Goal: Task Accomplishment & Management: Use online tool/utility

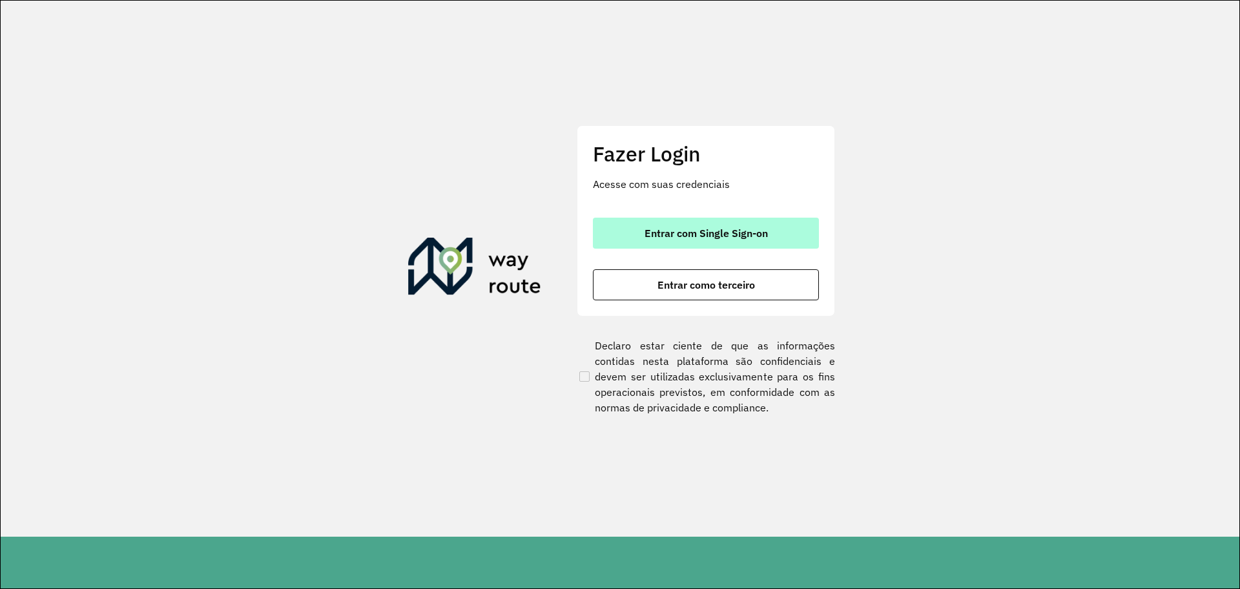
click at [744, 240] on button "Entrar com Single Sign-on" at bounding box center [706, 233] width 226 height 31
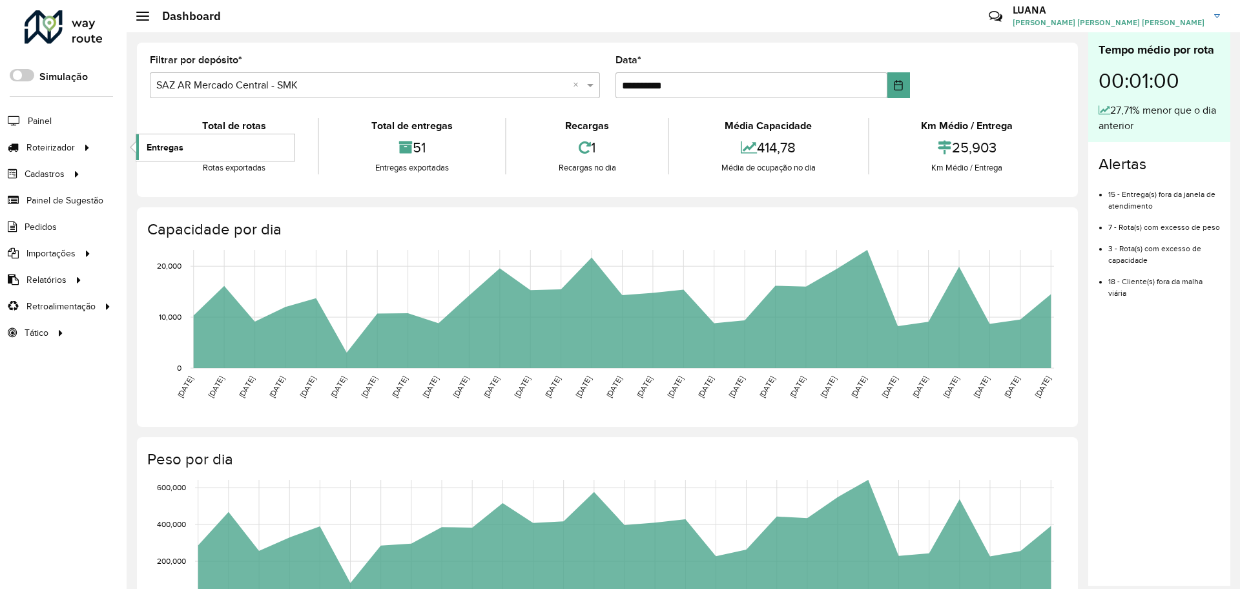
click at [162, 142] on span "Entregas" at bounding box center [165, 148] width 37 height 14
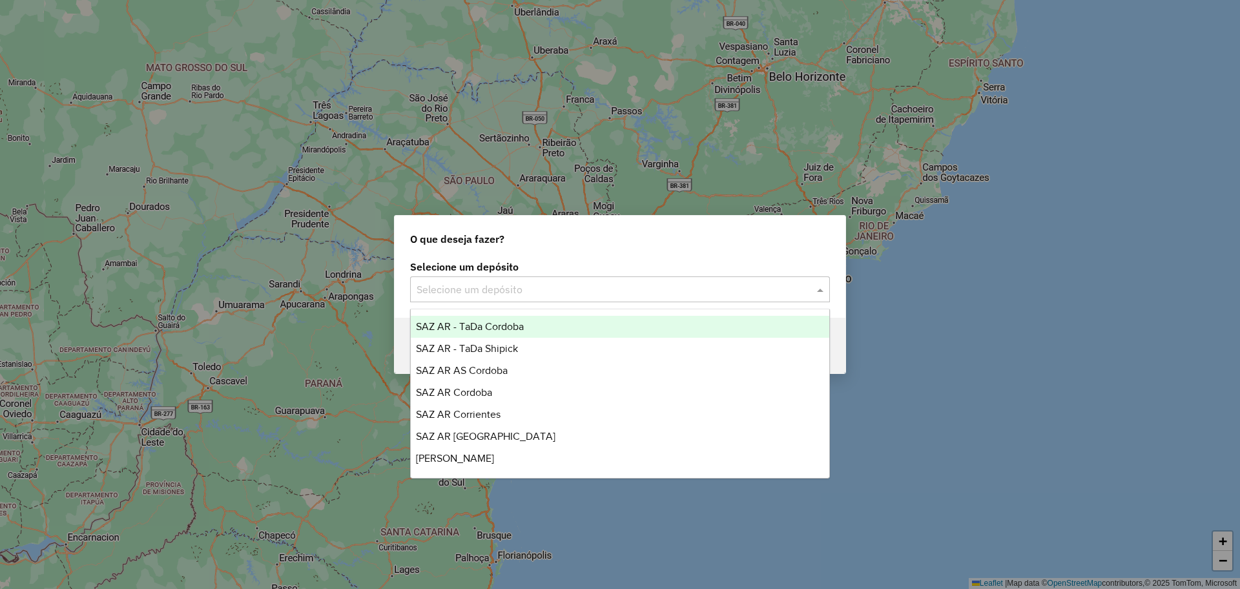
click at [577, 284] on input "text" at bounding box center [607, 289] width 381 height 15
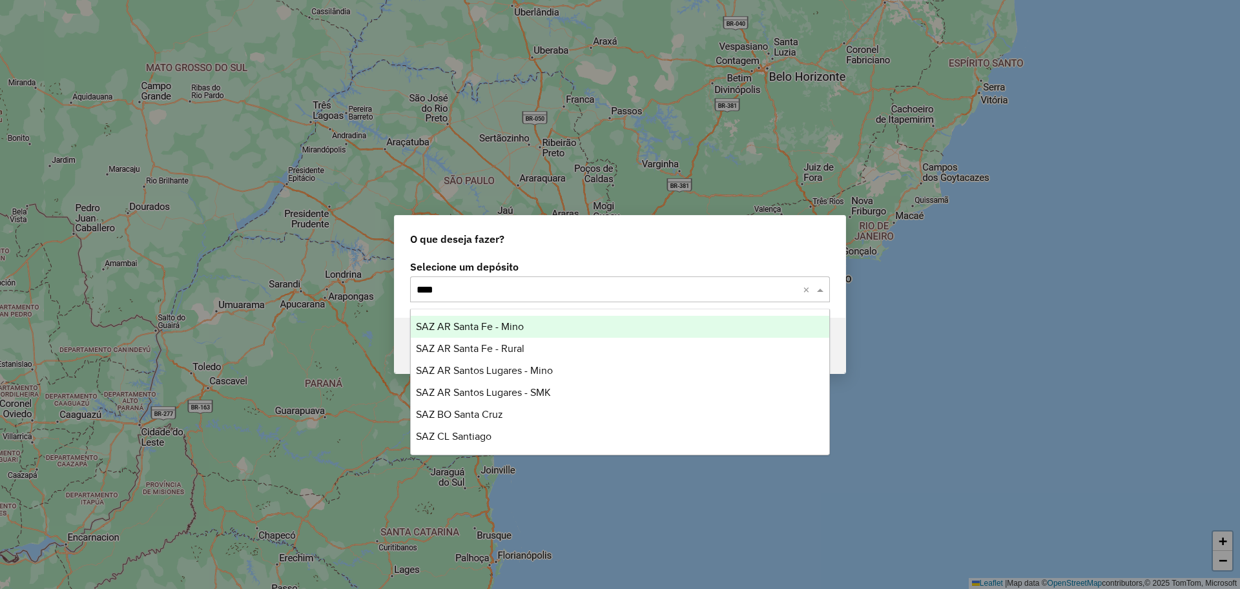
type input "*****"
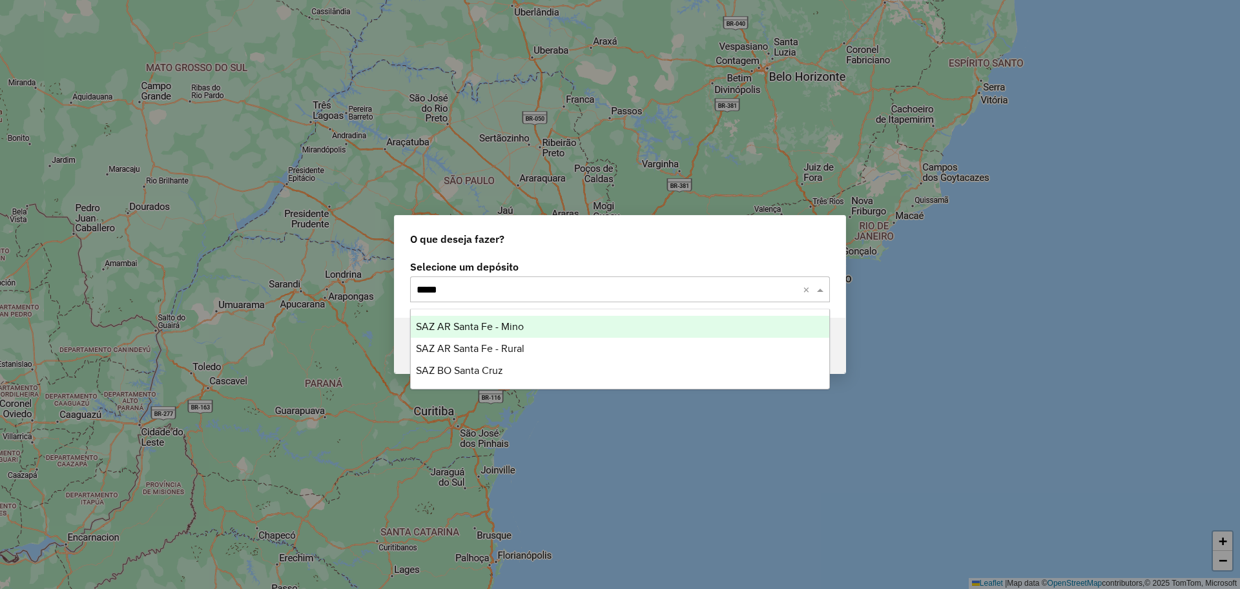
click at [541, 322] on div "SAZ AR Santa Fe - Mino" at bounding box center [620, 327] width 418 height 22
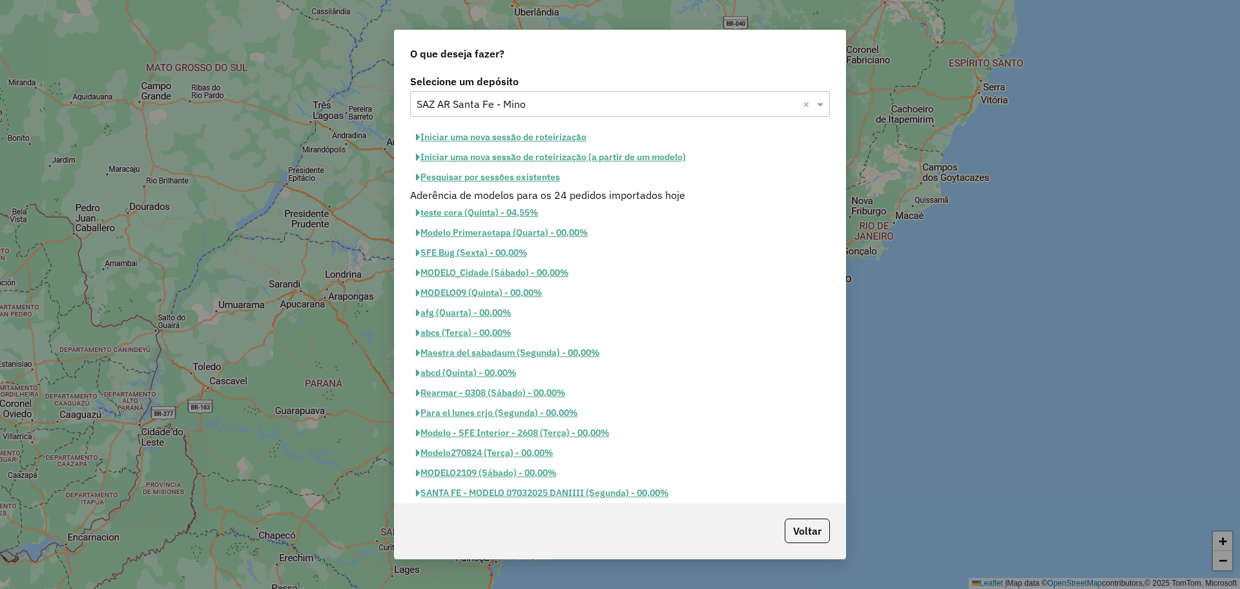
click at [540, 133] on button "Iniciar uma nova sessão de roteirização" at bounding box center [501, 137] width 182 height 20
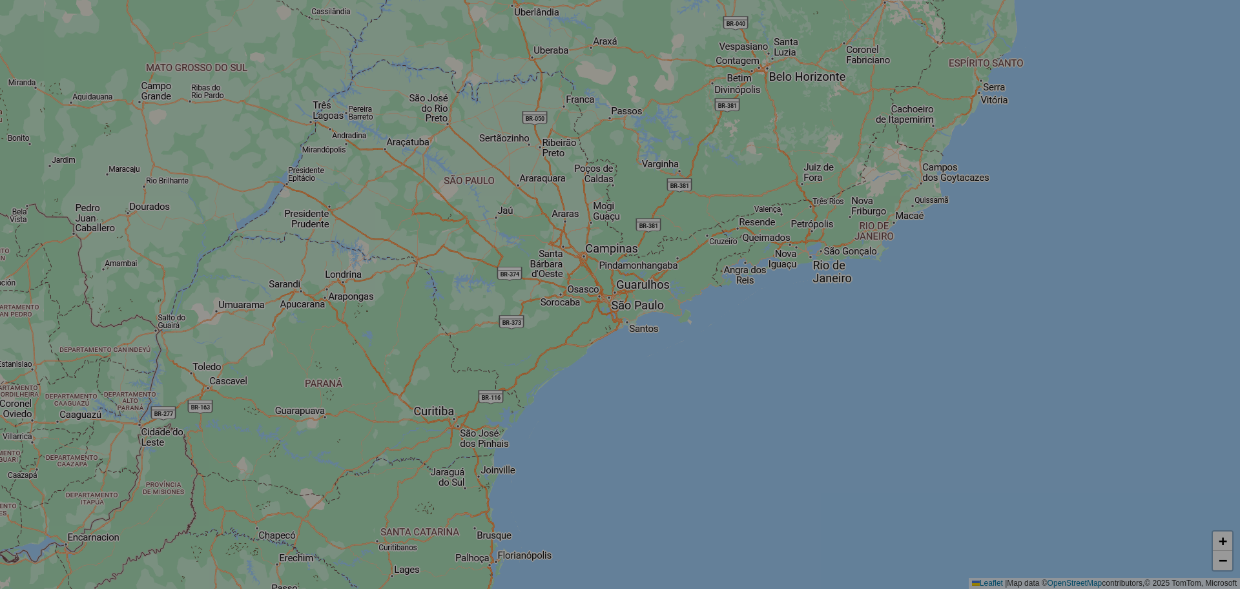
select select "*"
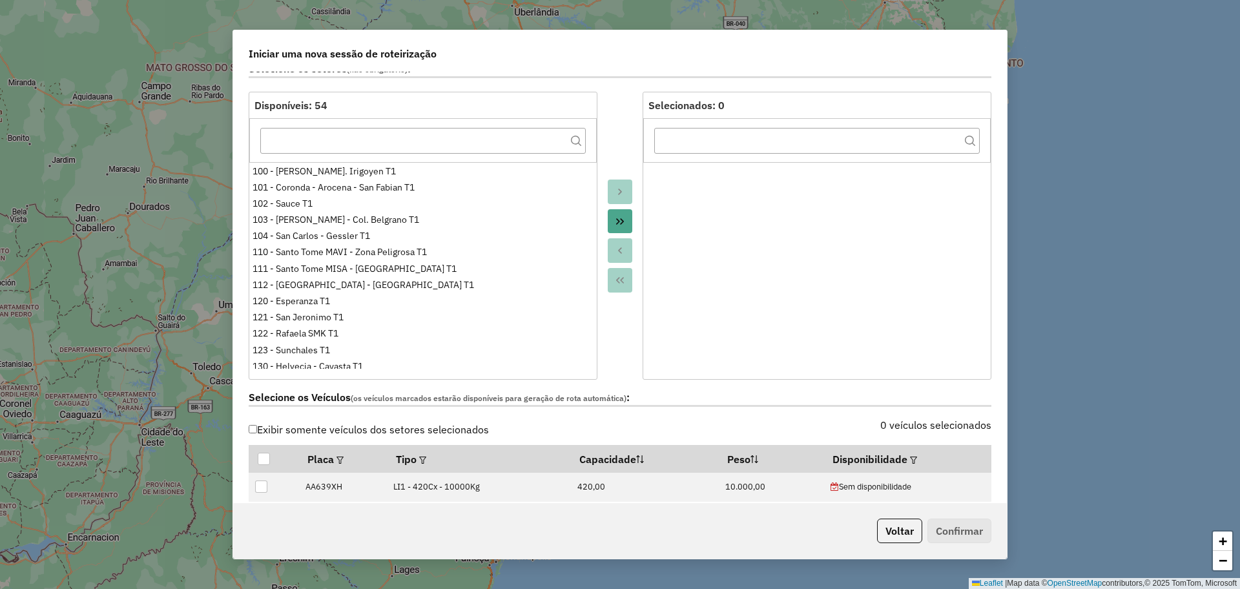
scroll to position [242, 0]
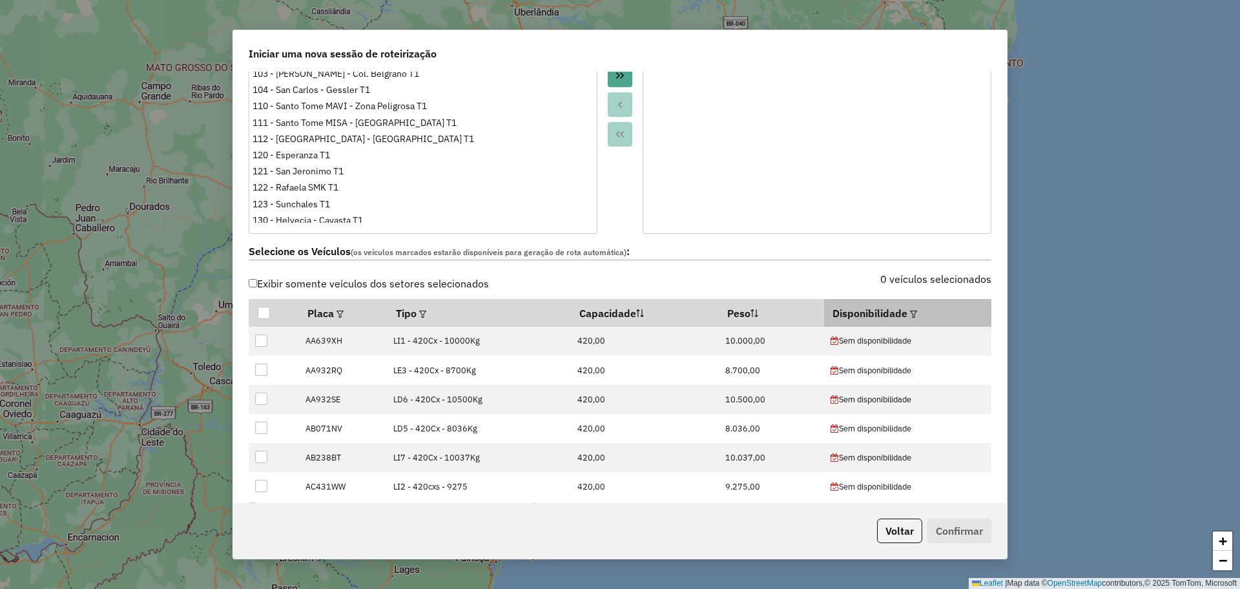
click at [907, 309] on div at bounding box center [912, 312] width 10 height 15
click at [910, 311] on em at bounding box center [913, 314] width 7 height 7
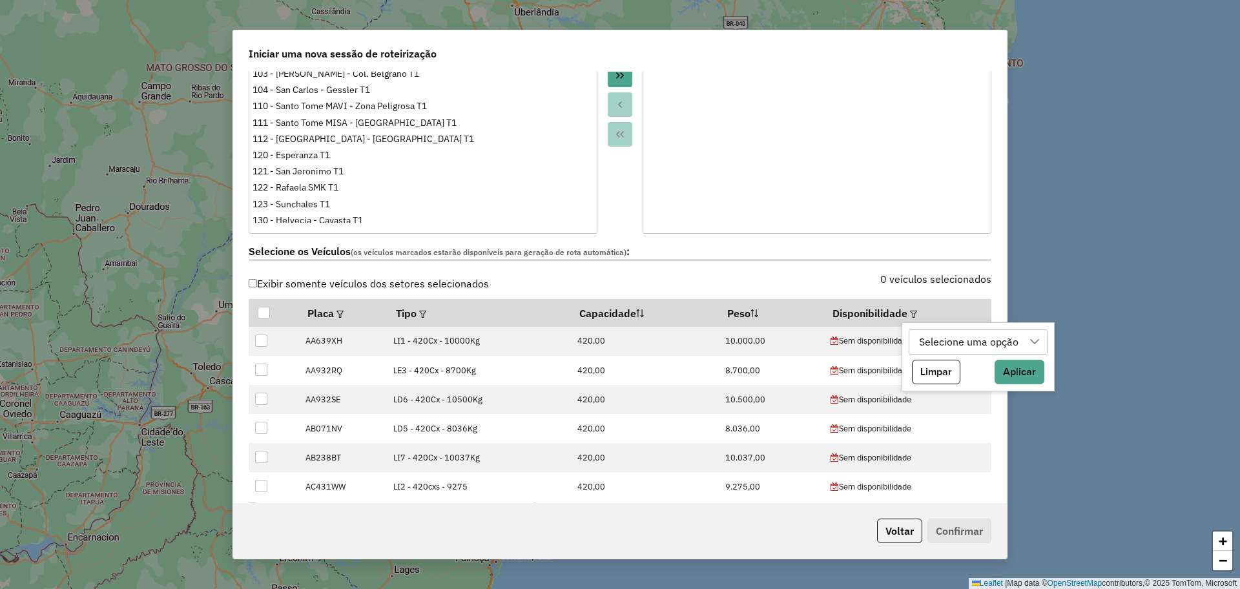
click at [942, 328] on div "Selecione uma opção Limpar Aplicar" at bounding box center [978, 357] width 153 height 70
click at [944, 346] on div "Selecione uma opção" at bounding box center [968, 342] width 108 height 25
click at [1031, 372] on icon "Close" at bounding box center [1027, 373] width 10 height 10
click at [788, 284] on div "0 veículos selecionados" at bounding box center [809, 286] width 379 height 25
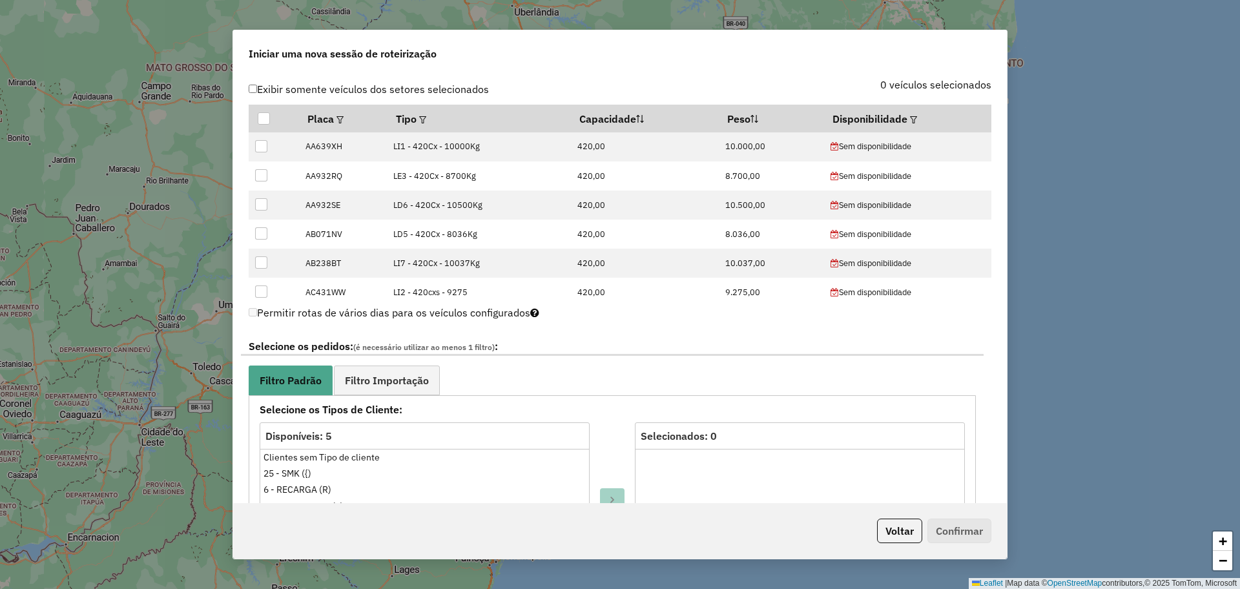
scroll to position [646, 0]
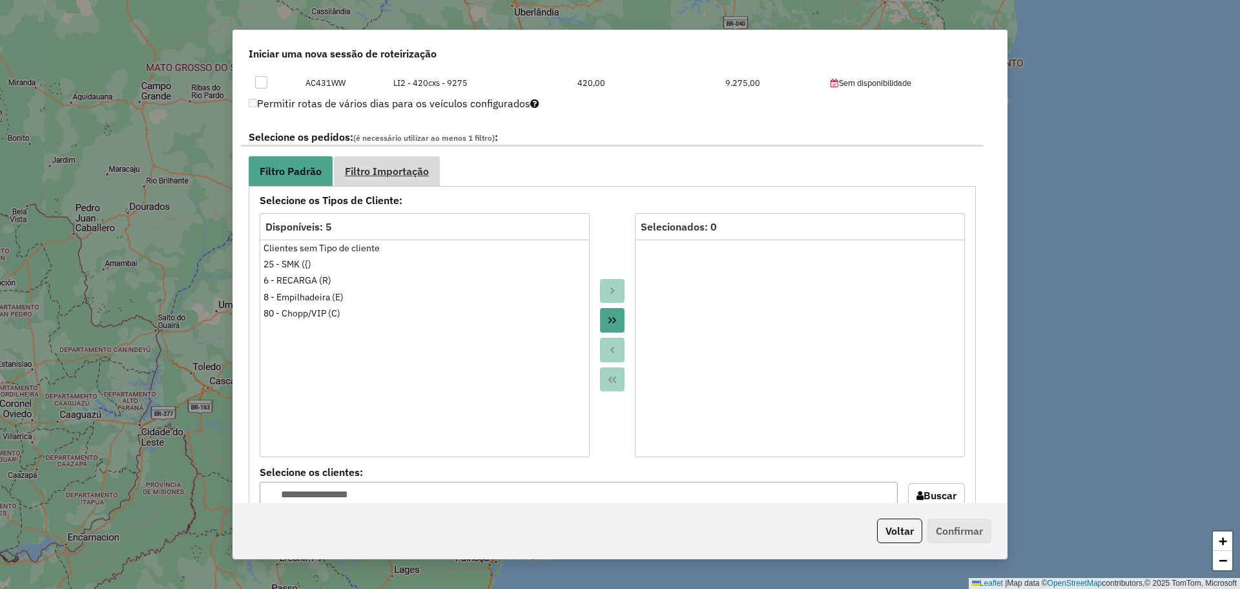
click at [404, 174] on span "Filtro Importação" at bounding box center [387, 171] width 84 height 10
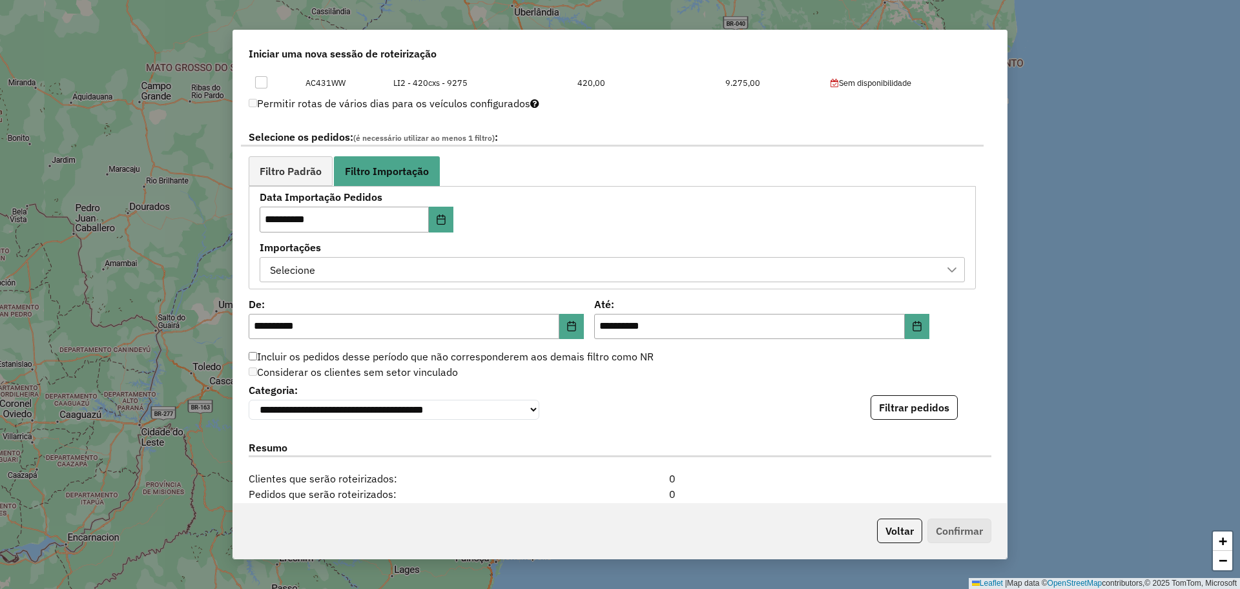
click at [637, 277] on div "Selecione" at bounding box center [602, 270] width 674 height 25
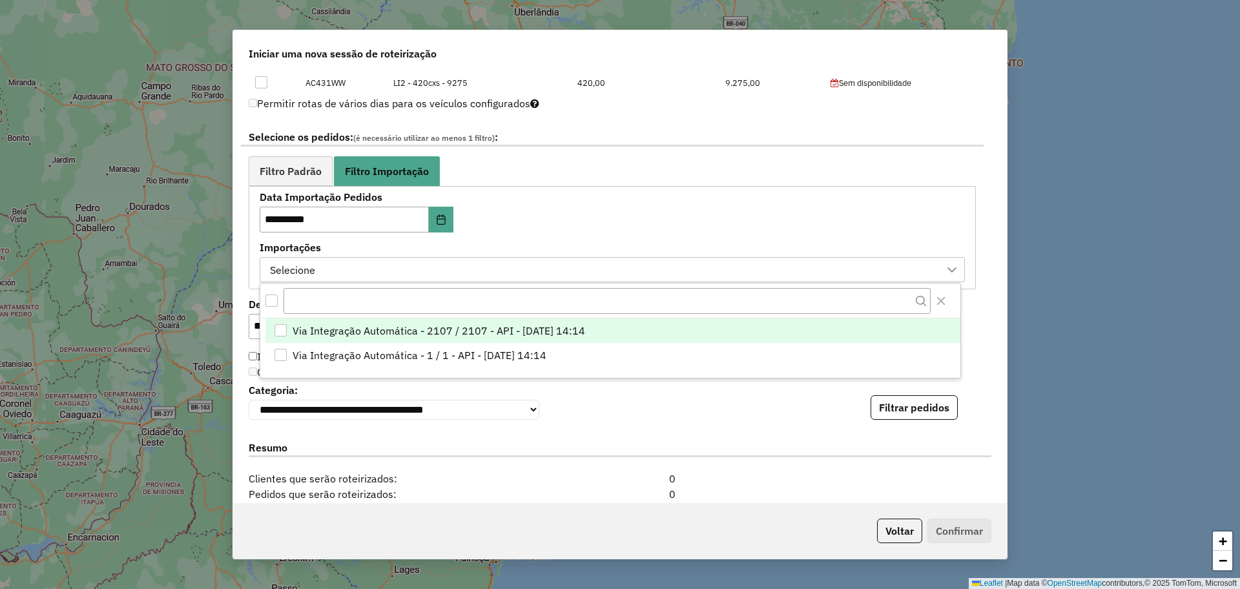
scroll to position [10, 59]
click at [291, 335] on li "Via Integração Automática - 2107 / 2107 - API - 03/10/2025 14:14" at bounding box center [612, 330] width 695 height 25
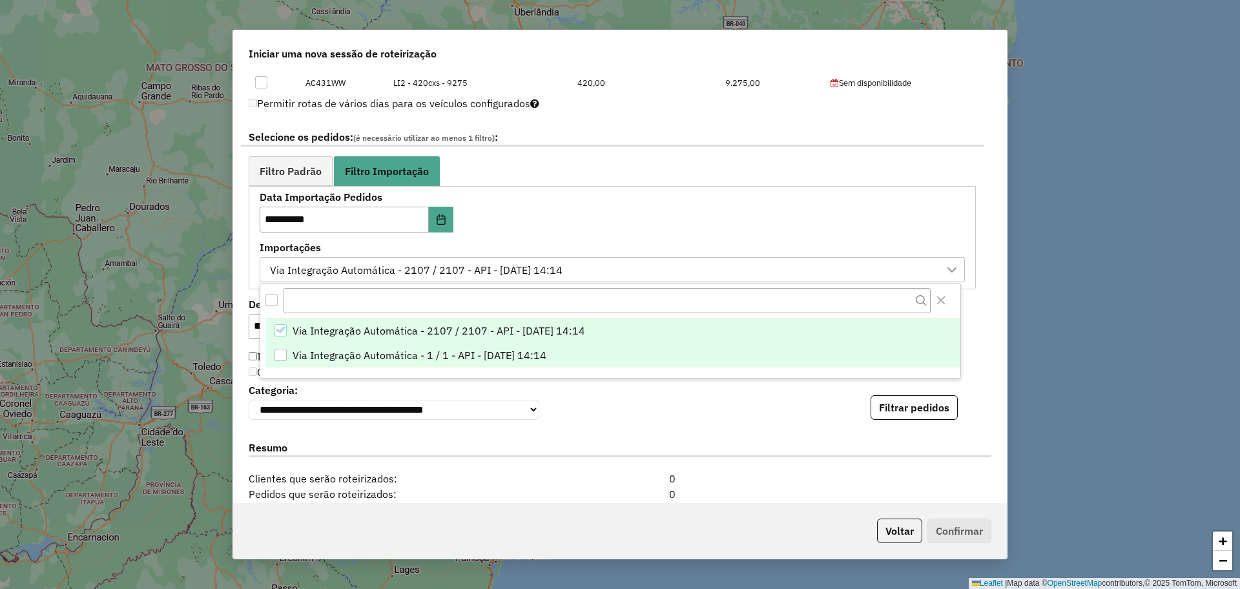
click at [297, 357] on span "Via Integração Automática - 1 / 1 - API - 03/10/2025 14:14" at bounding box center [420, 354] width 254 height 15
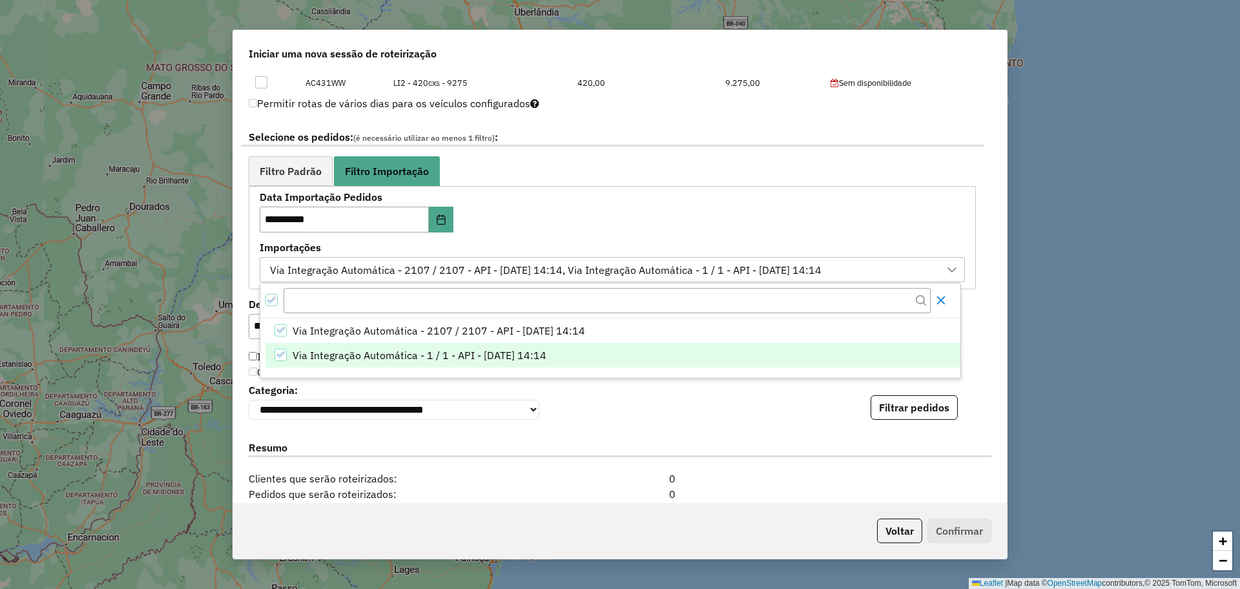
click at [947, 294] on button "Close" at bounding box center [941, 300] width 21 height 21
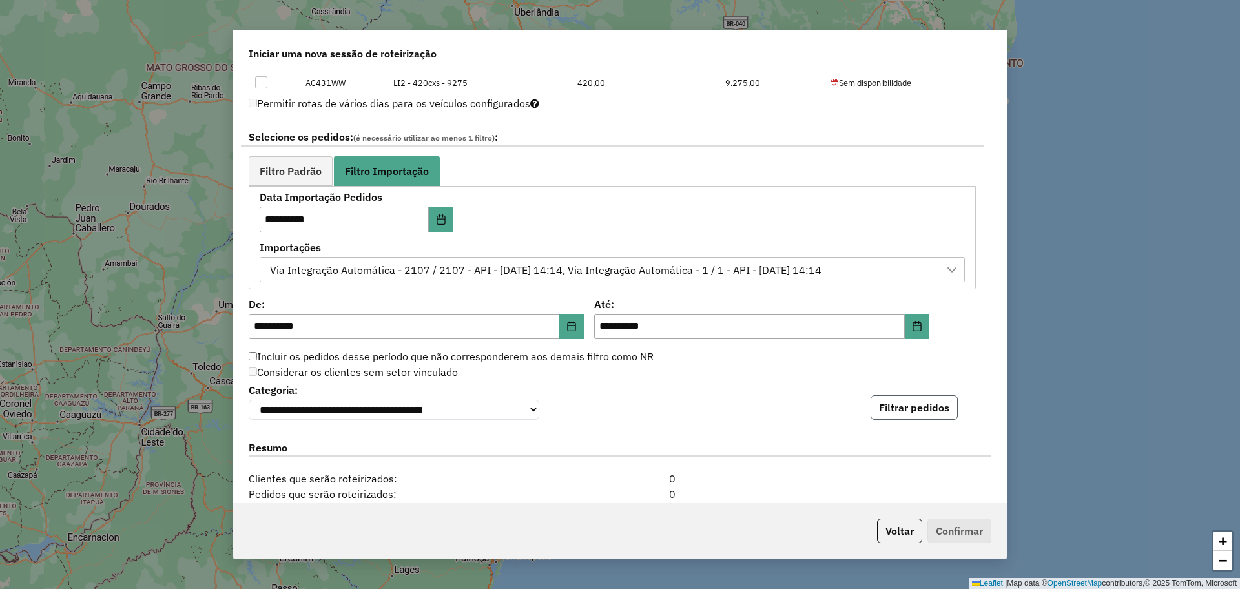
click at [919, 406] on button "Filtrar pedidos" at bounding box center [914, 407] width 87 height 25
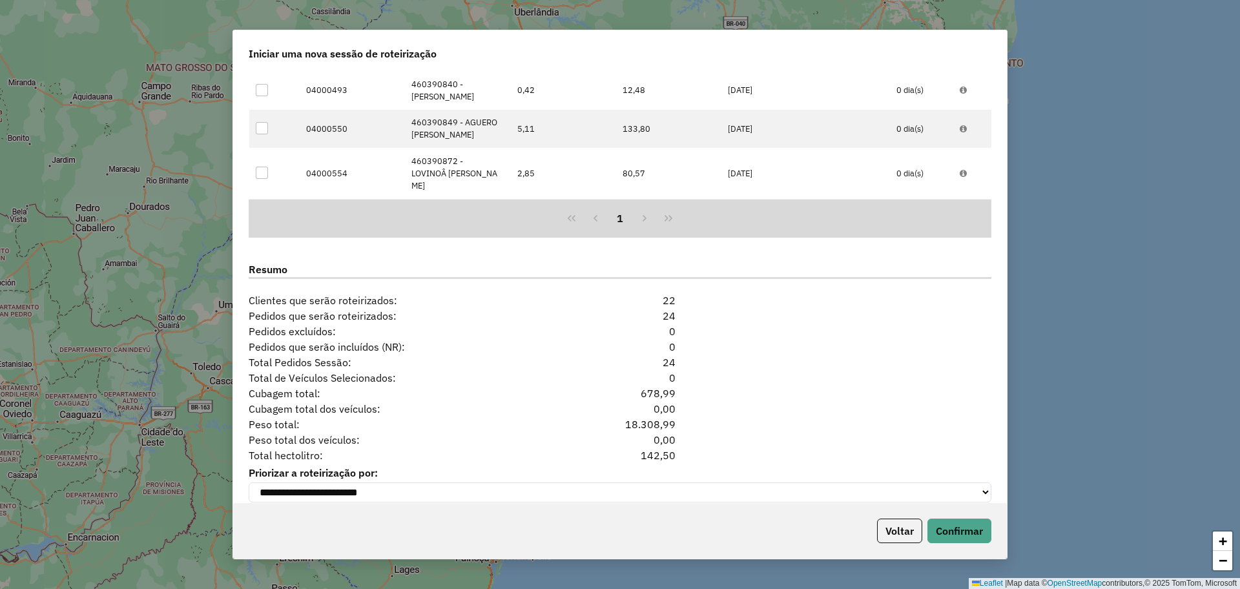
scroll to position [1111, 0]
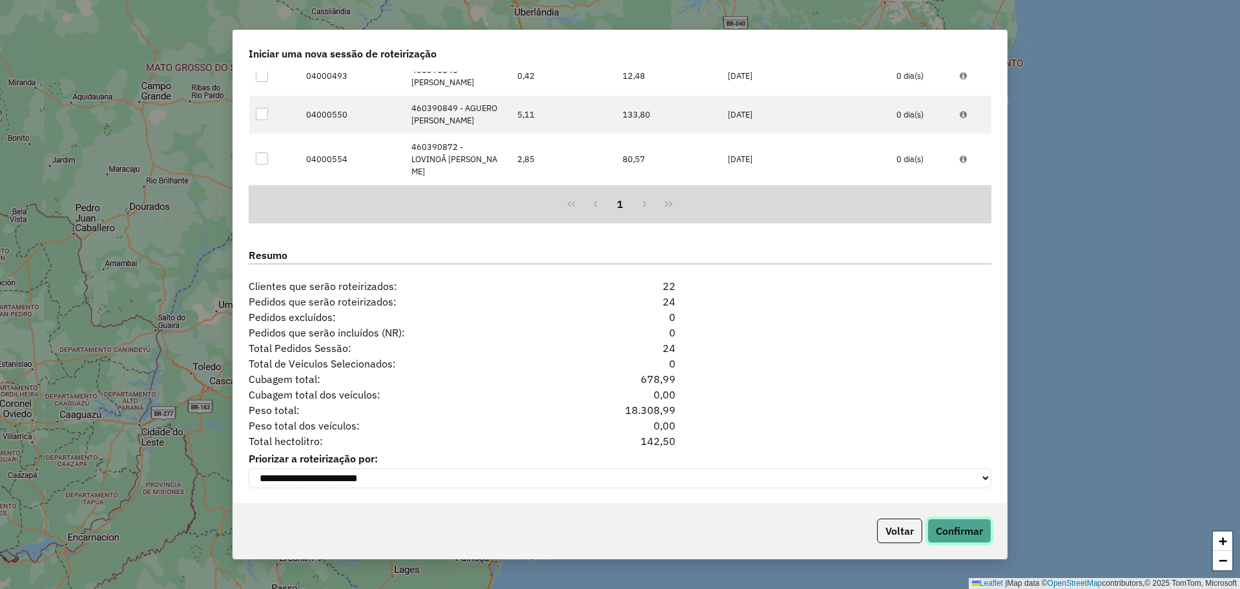
click at [959, 537] on button "Confirmar" at bounding box center [959, 531] width 64 height 25
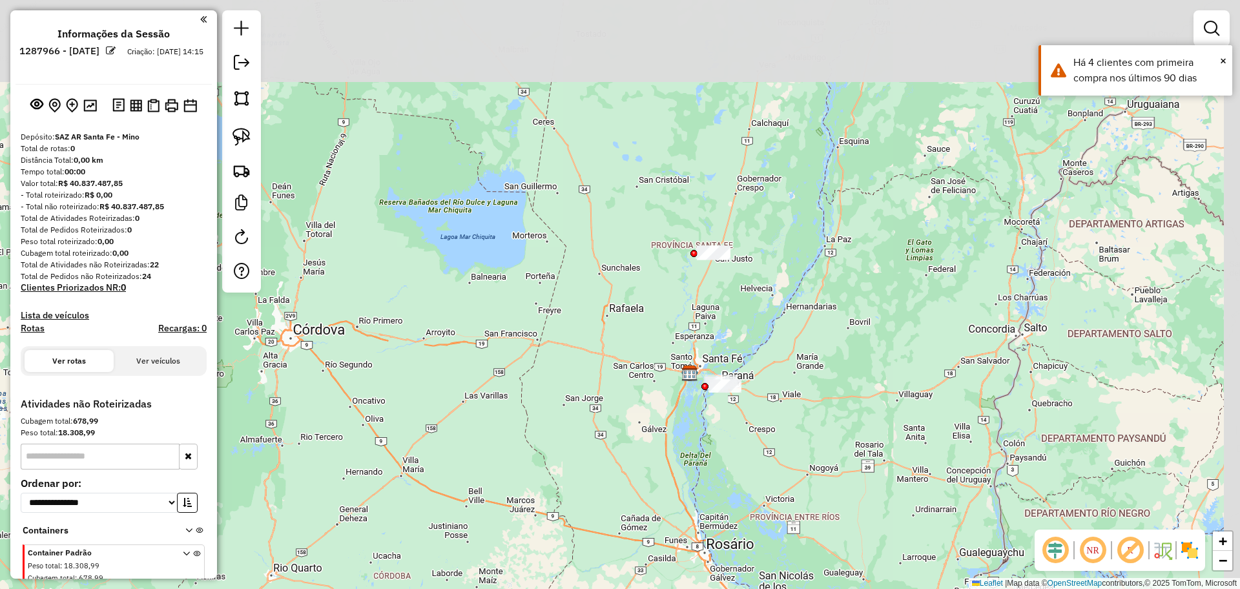
drag, startPoint x: 785, startPoint y: 242, endPoint x: 736, endPoint y: 338, distance: 108.3
click at [736, 338] on div "Janela de atendimento Grade de atendimento Capacidade Transportadoras Veículos …" at bounding box center [620, 294] width 1240 height 589
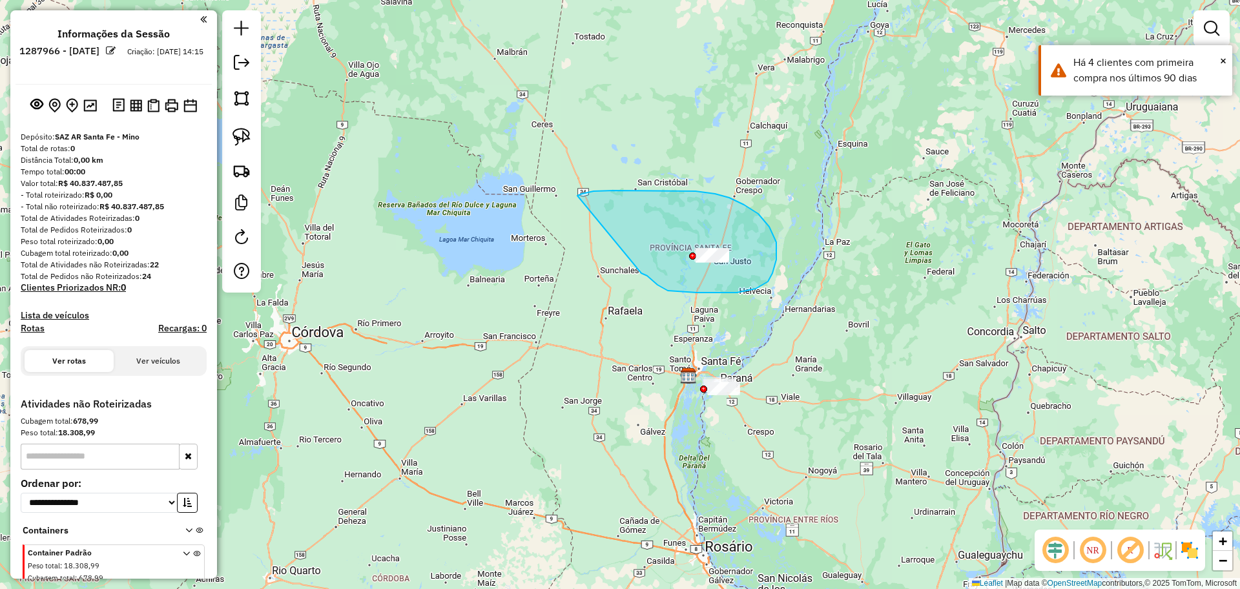
drag, startPoint x: 668, startPoint y: 291, endPoint x: 577, endPoint y: 196, distance: 131.1
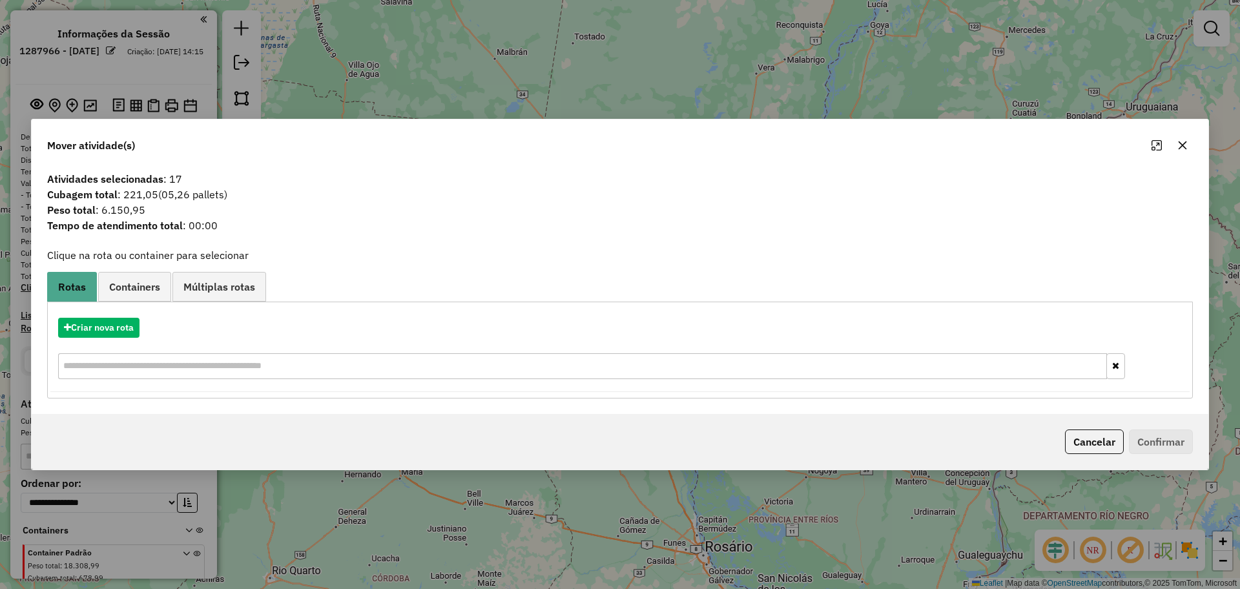
drag, startPoint x: 229, startPoint y: 194, endPoint x: 167, endPoint y: 198, distance: 62.1
click at [167, 198] on span "(05,26 pallets)" at bounding box center [192, 194] width 69 height 13
copy span "05,26 pallets)"
click at [88, 322] on button "Criar nova rota" at bounding box center [98, 328] width 81 height 20
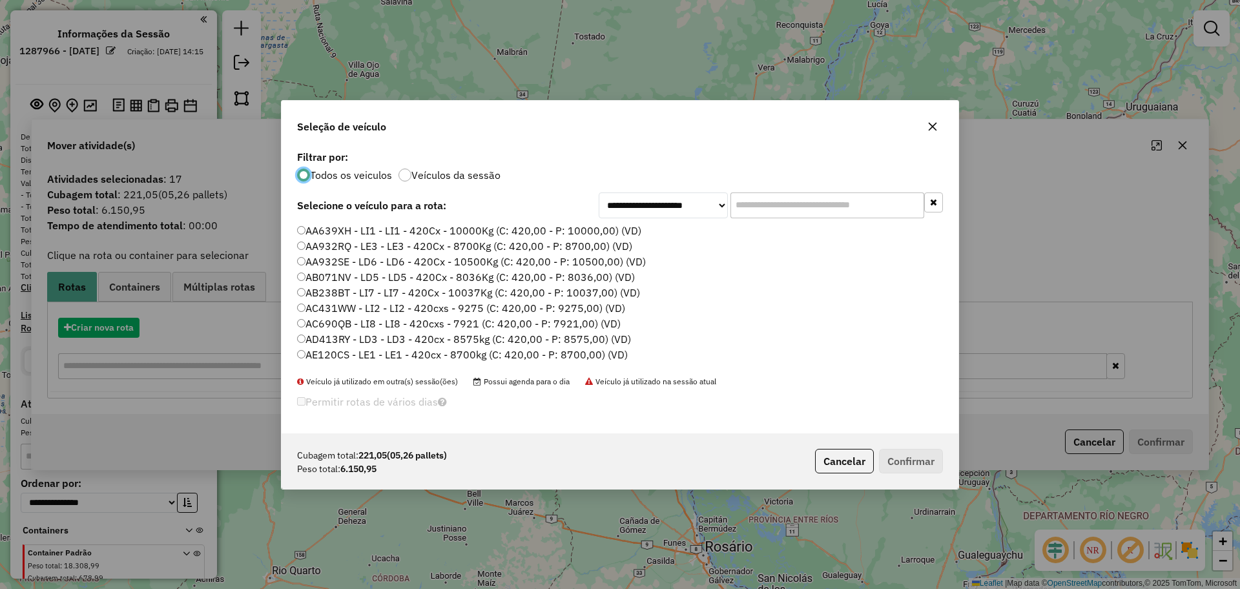
scroll to position [7, 4]
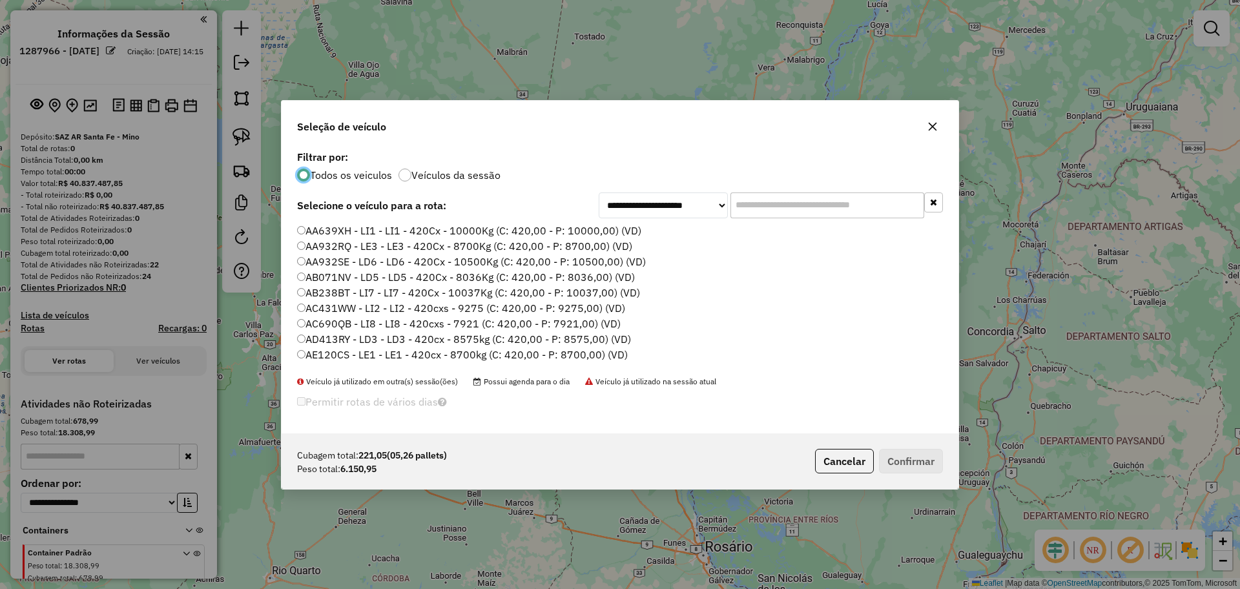
click at [849, 206] on input "text" at bounding box center [827, 205] width 194 height 26
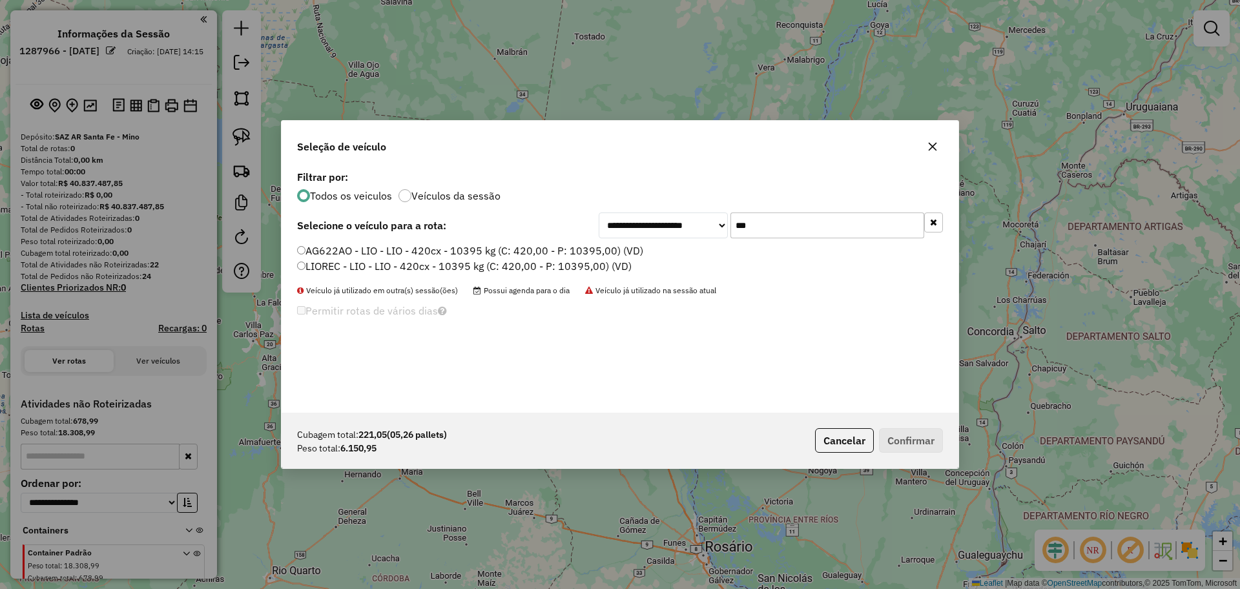
type input "***"
click at [559, 249] on label "AG622AO - LIO - LIO - 420cx - 10395 kg (C: 420,00 - P: 10395,00) (VD)" at bounding box center [470, 250] width 346 height 15
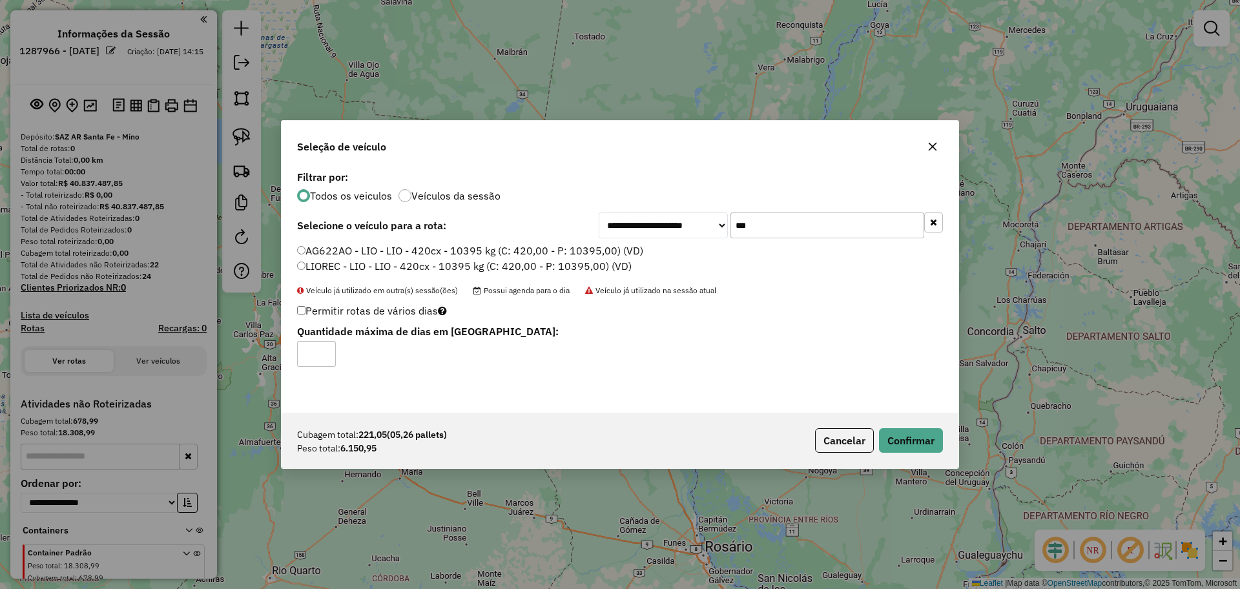
click at [909, 425] on div "Cubagem total: 221,05 (05,26 pallets) Peso total: 6.150,95 Cancelar Confirmar" at bounding box center [620, 441] width 677 height 56
click at [923, 429] on button "Confirmar" at bounding box center [911, 440] width 64 height 25
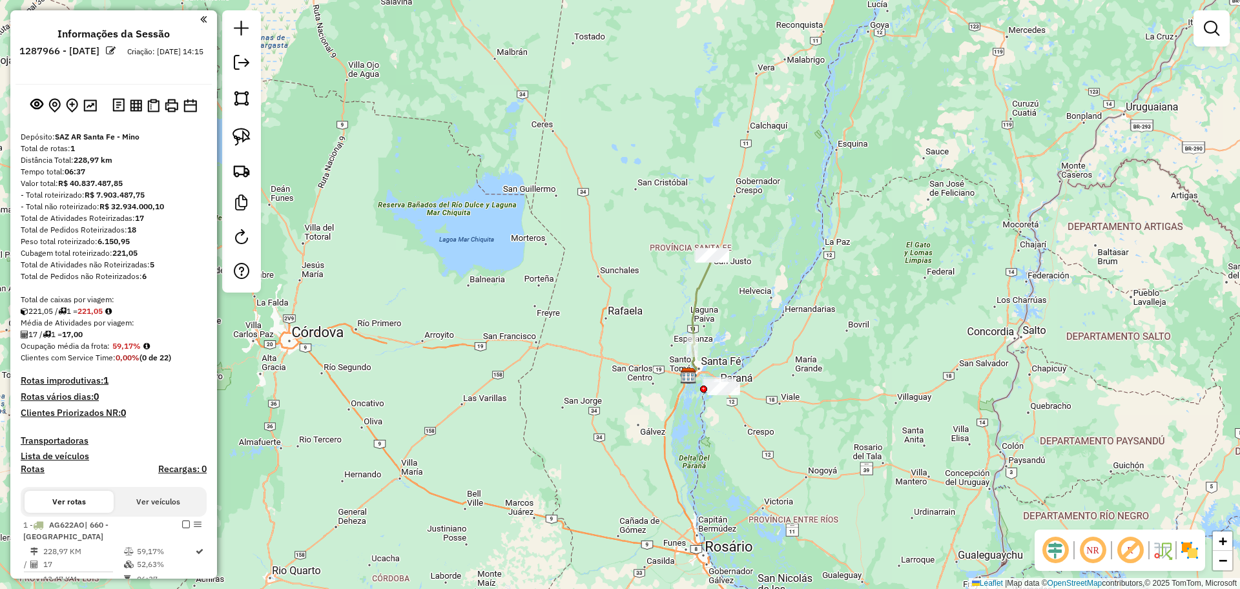
click at [707, 293] on div "Janela de atendimento Grade de atendimento Capacidade Transportadoras Veículos …" at bounding box center [620, 294] width 1240 height 589
click at [702, 293] on icon at bounding box center [699, 315] width 23 height 119
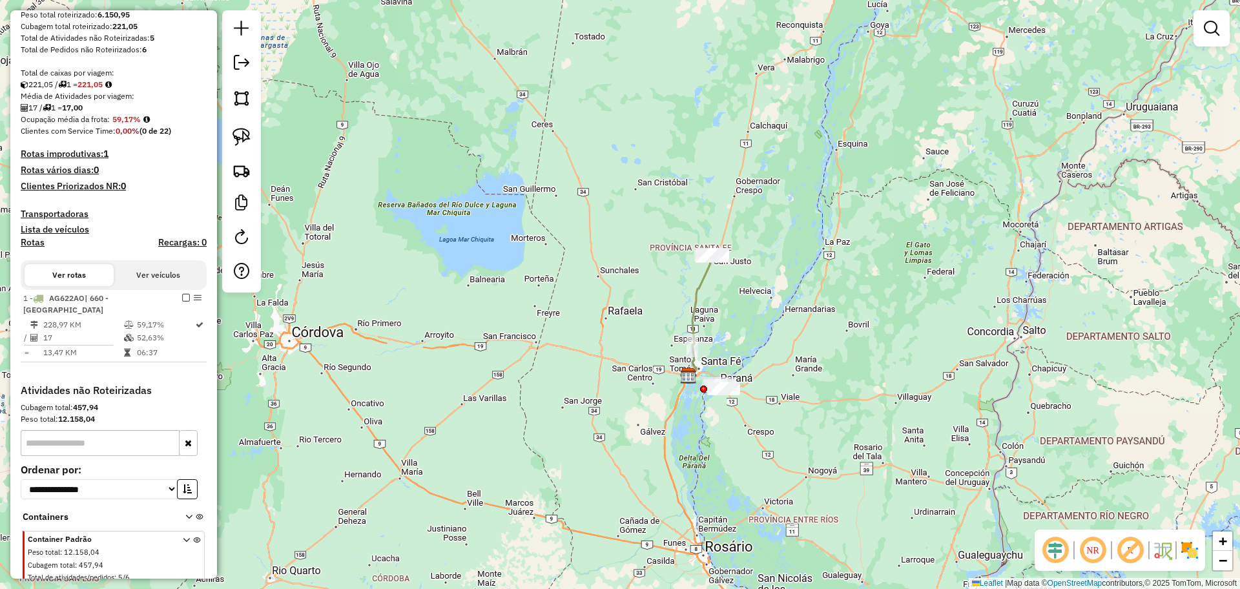
select select "**********"
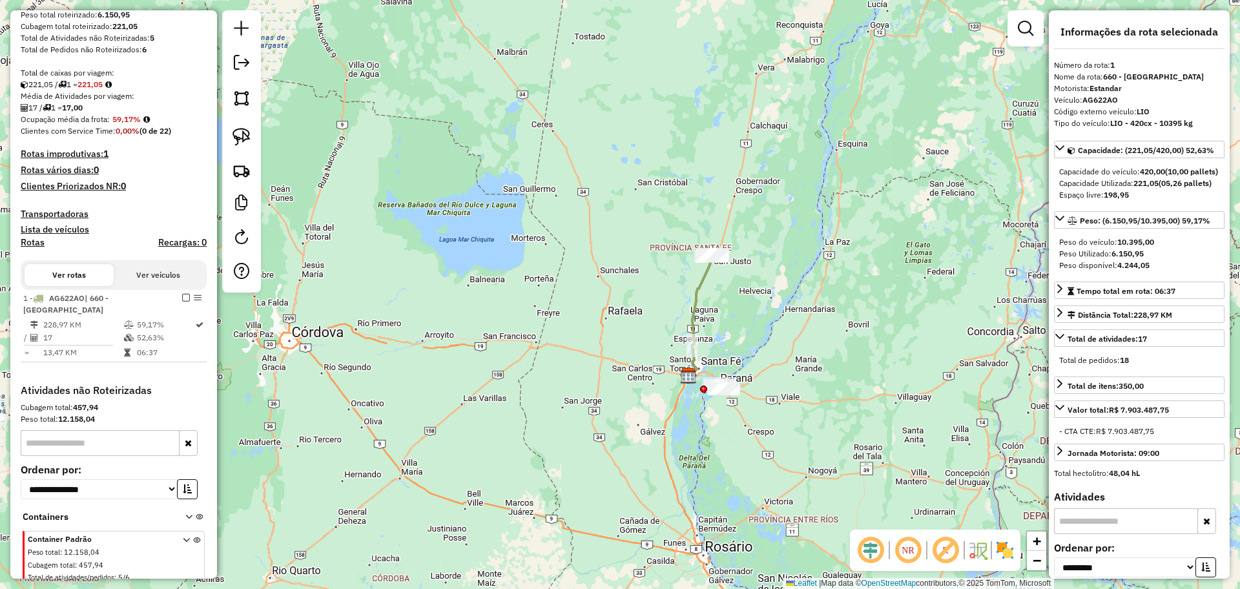
scroll to position [288, 0]
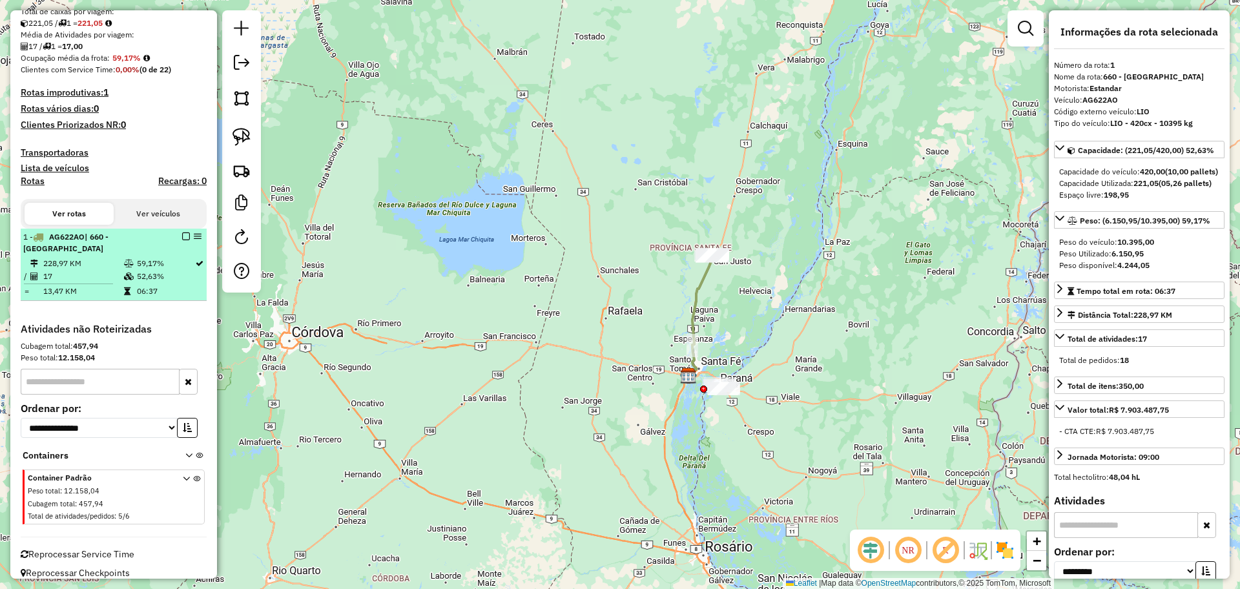
click at [178, 240] on div "1 - AG622AO | 660 - San Justo" at bounding box center [113, 242] width 181 height 23
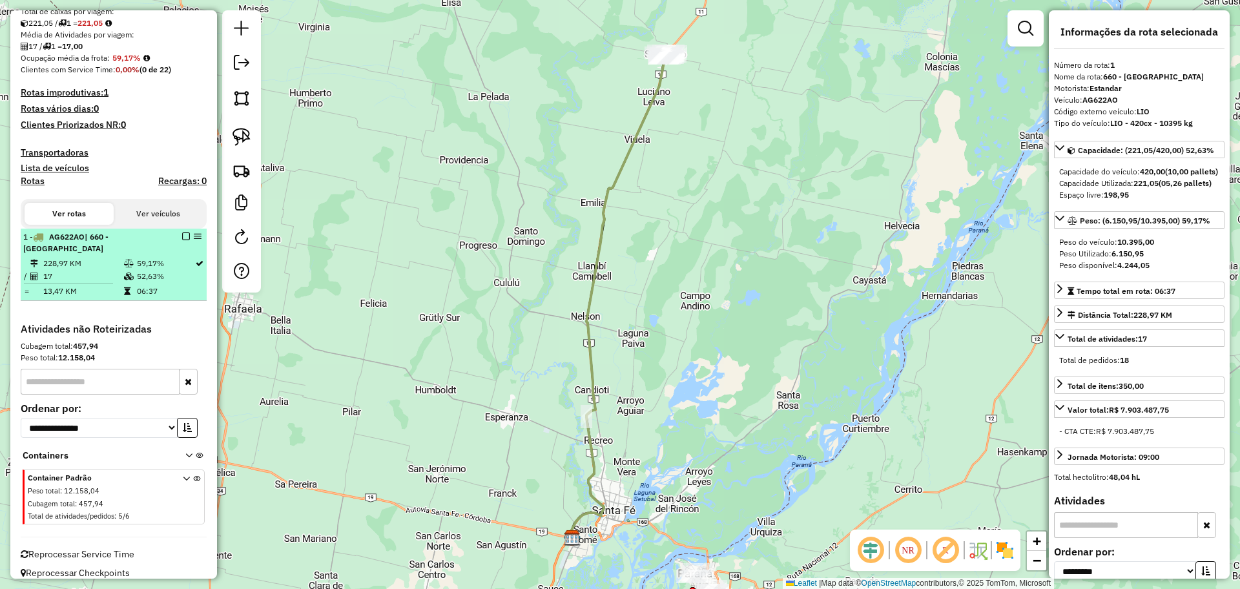
click at [185, 238] on em at bounding box center [186, 236] width 8 height 8
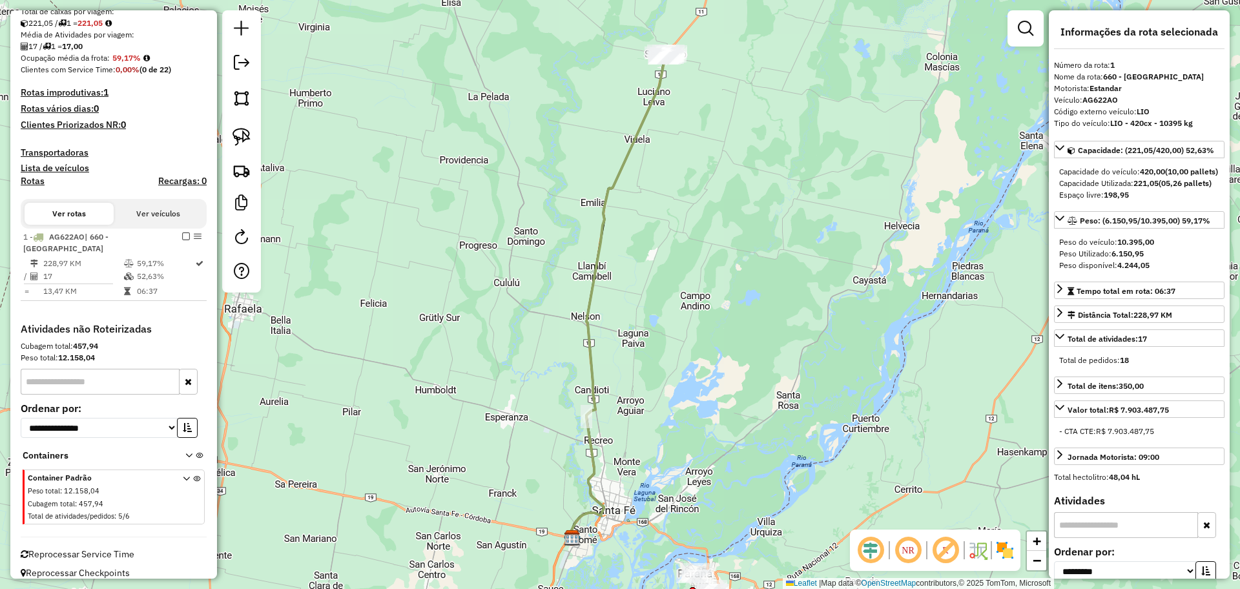
scroll to position [245, 0]
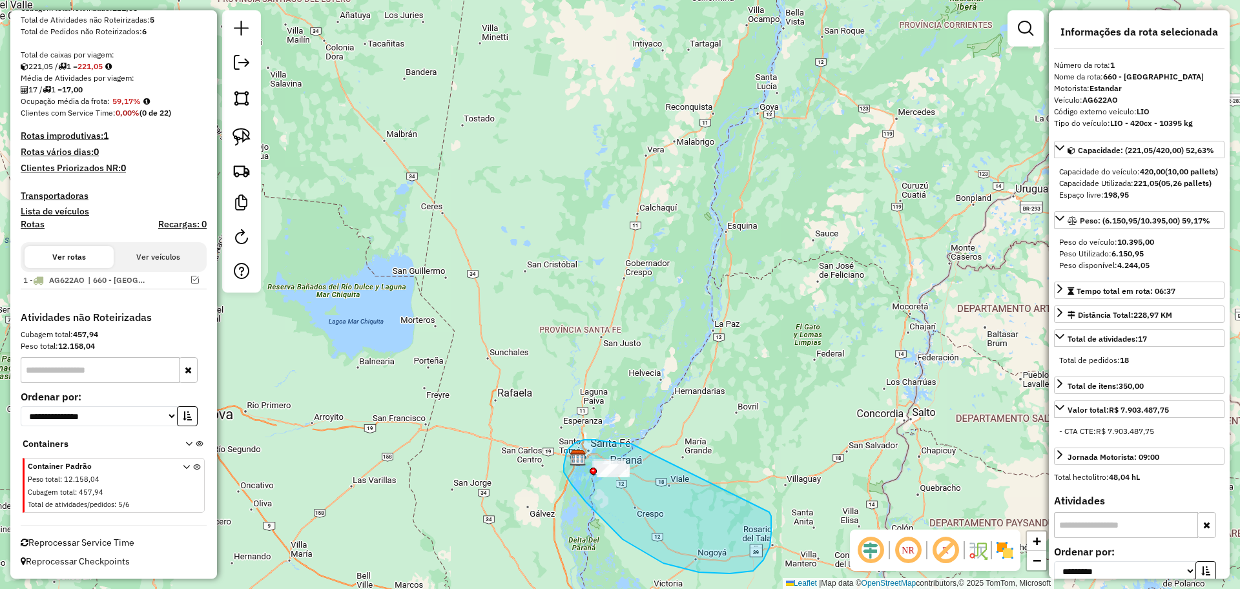
drag, startPoint x: 565, startPoint y: 457, endPoint x: 766, endPoint y: 506, distance: 206.8
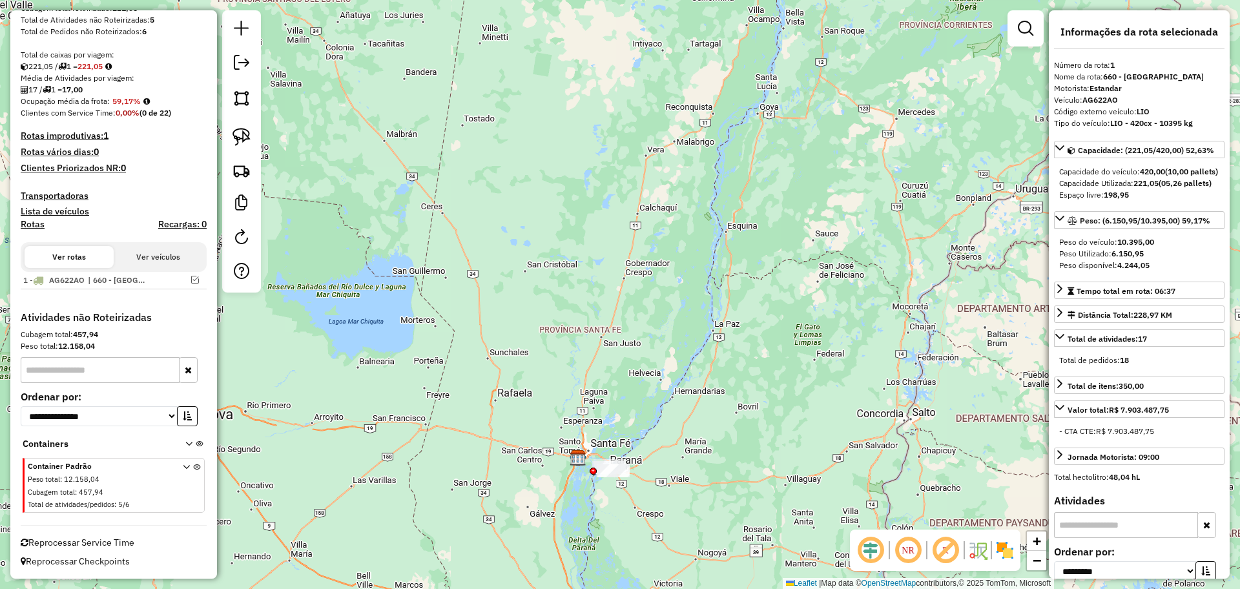
click at [258, 62] on div at bounding box center [241, 151] width 39 height 282
click at [248, 59] on em at bounding box center [241, 62] width 15 height 15
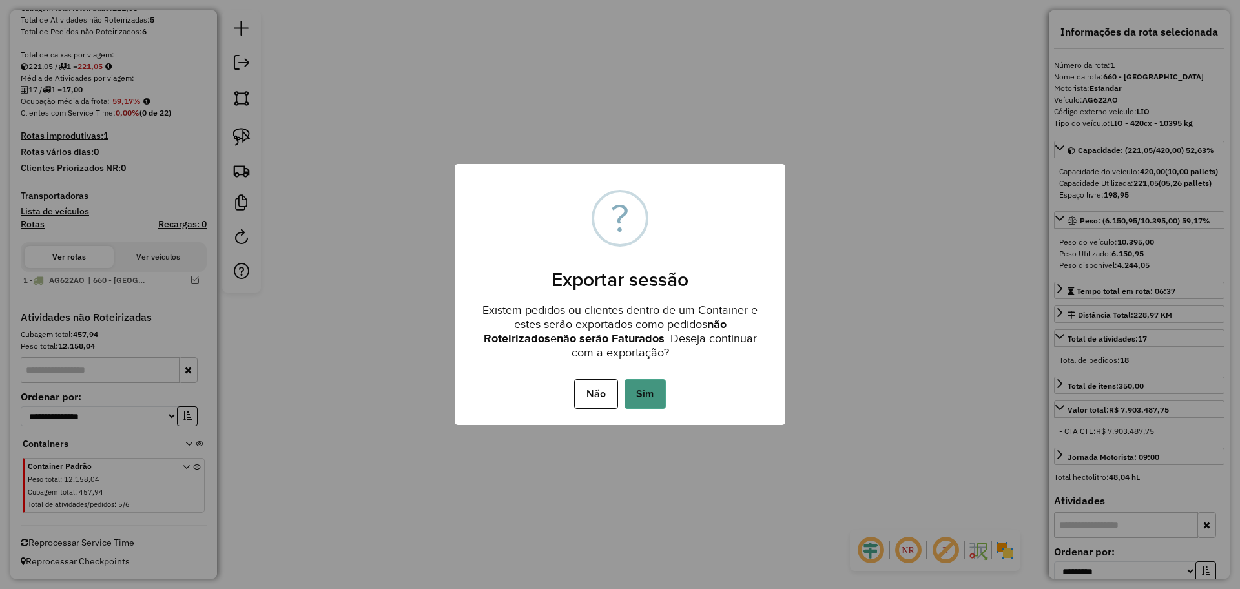
click at [646, 381] on button "Sim" at bounding box center [644, 394] width 41 height 30
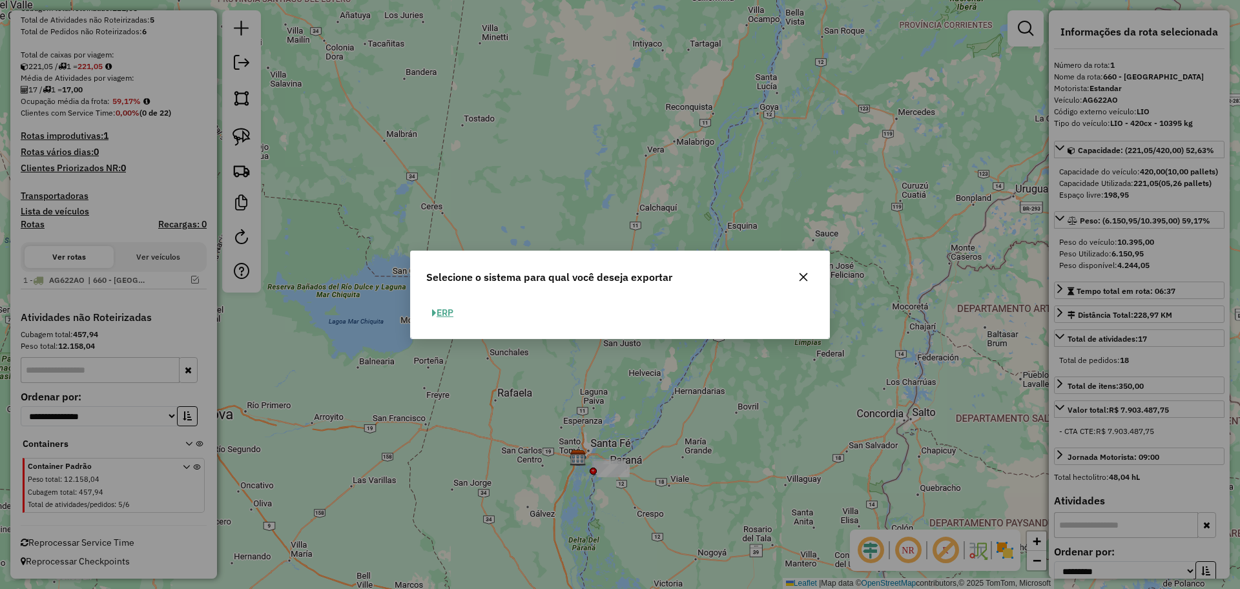
click at [442, 307] on button "ERP" at bounding box center [442, 313] width 33 height 20
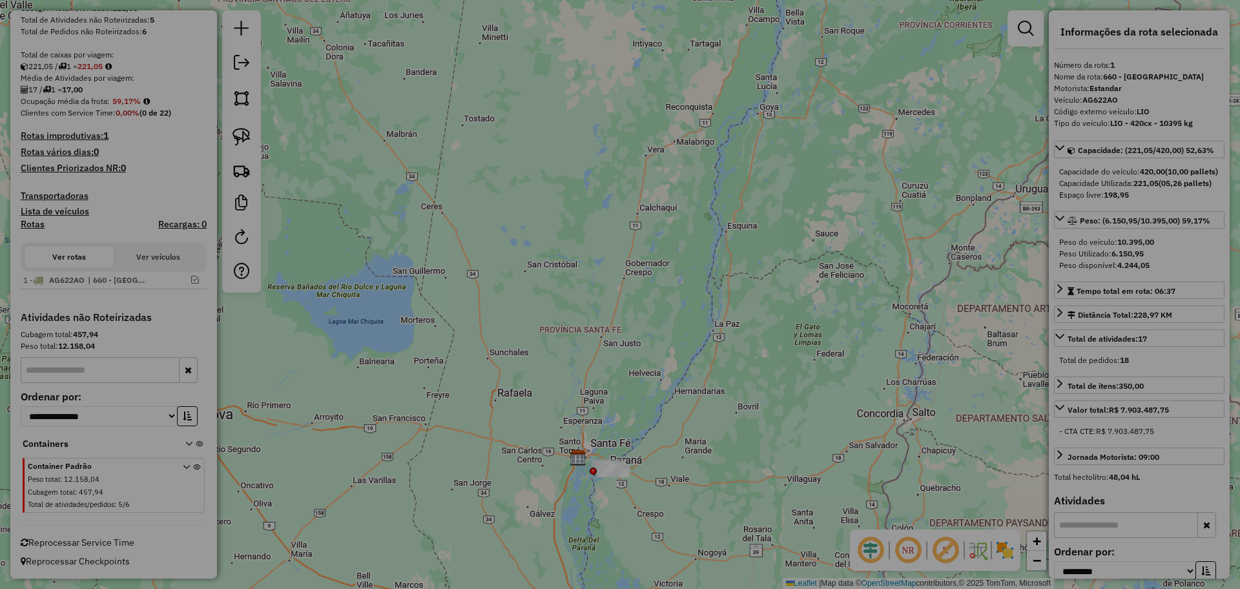
select select "*********"
select select "**"
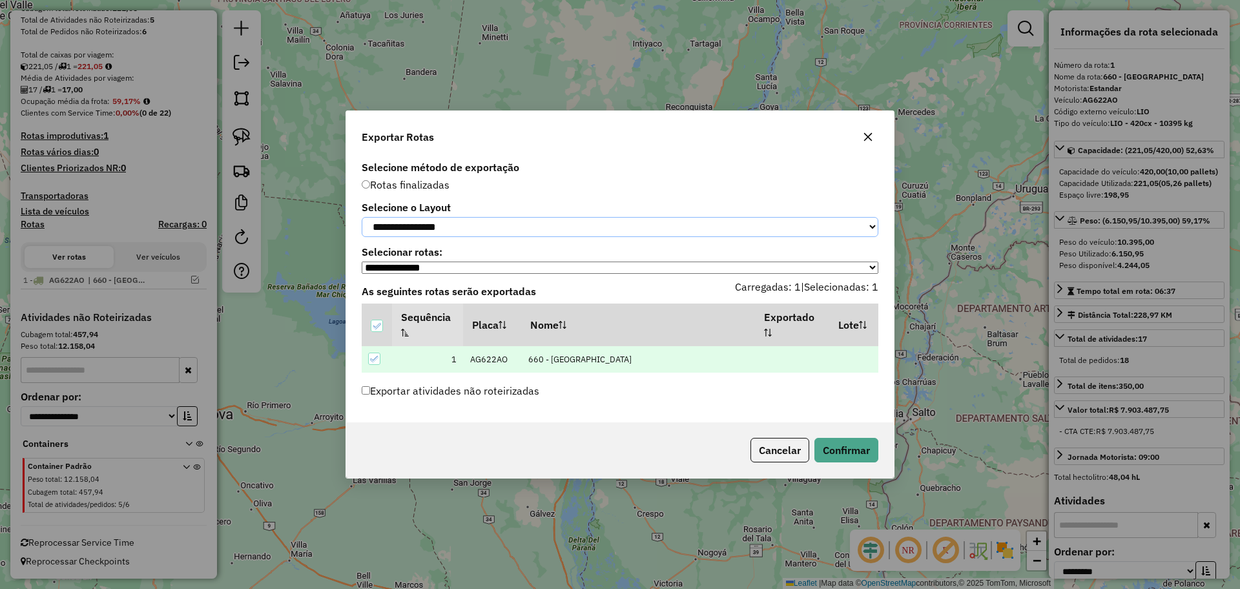
drag, startPoint x: 458, startPoint y: 217, endPoint x: 457, endPoint y: 227, distance: 10.4
click at [458, 217] on select "**********" at bounding box center [620, 227] width 517 height 20
select select "*********"
click at [362, 217] on select "**********" at bounding box center [620, 227] width 517 height 20
click at [858, 455] on button "Confirmar" at bounding box center [846, 450] width 64 height 25
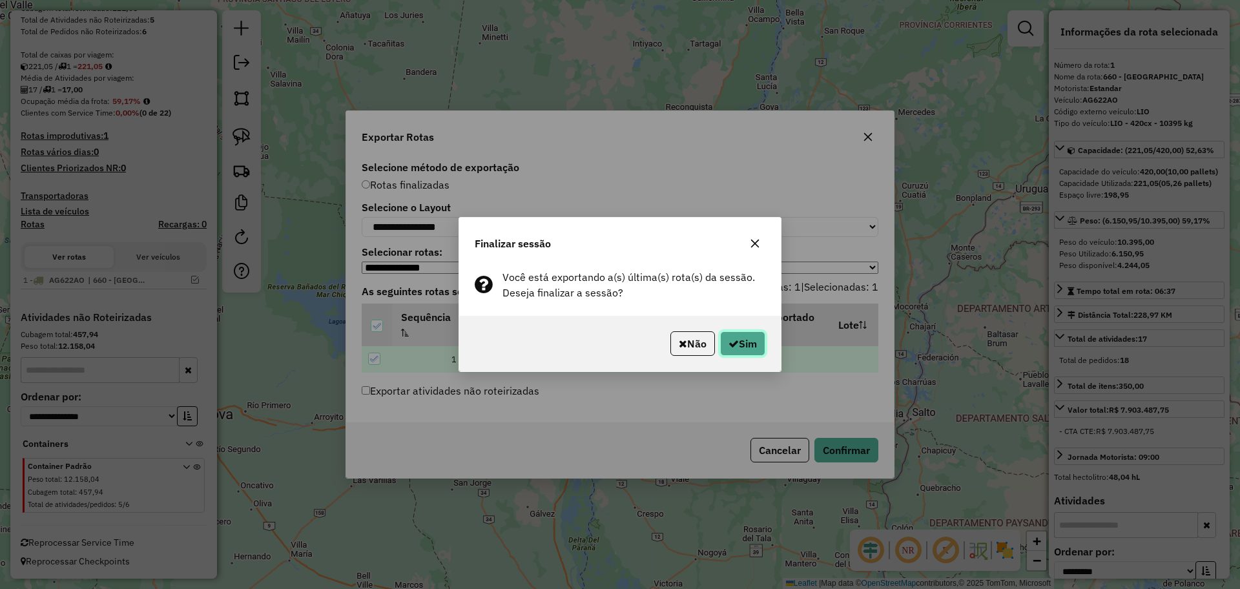
click at [740, 350] on button "Sim" at bounding box center [742, 343] width 45 height 25
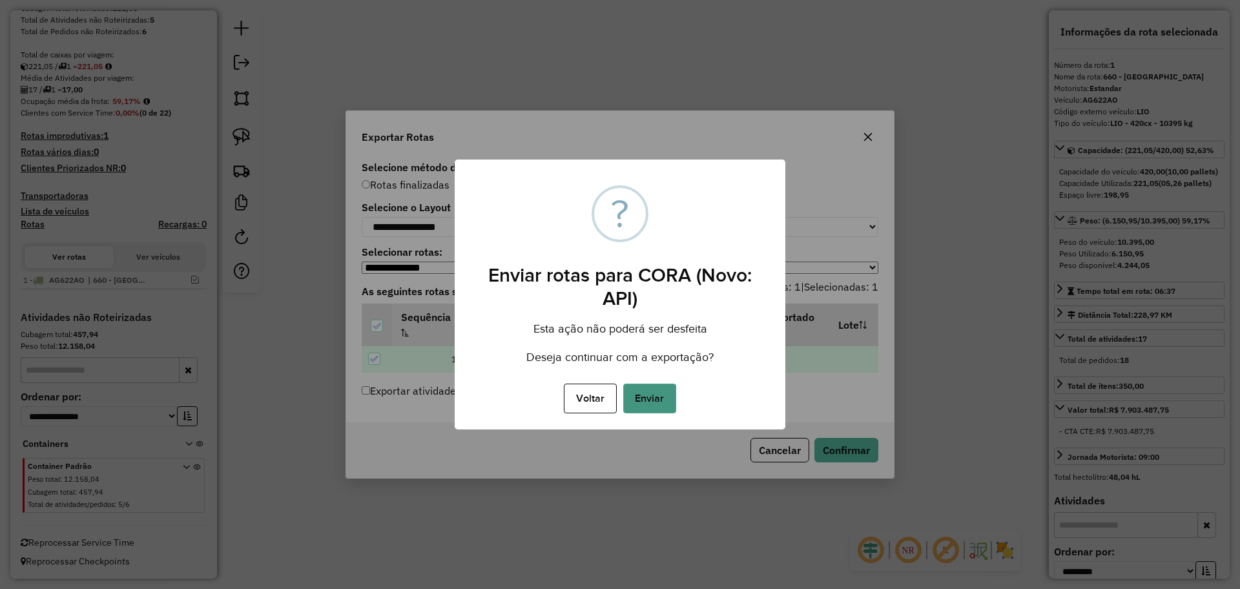
click at [660, 398] on button "Enviar" at bounding box center [649, 399] width 53 height 30
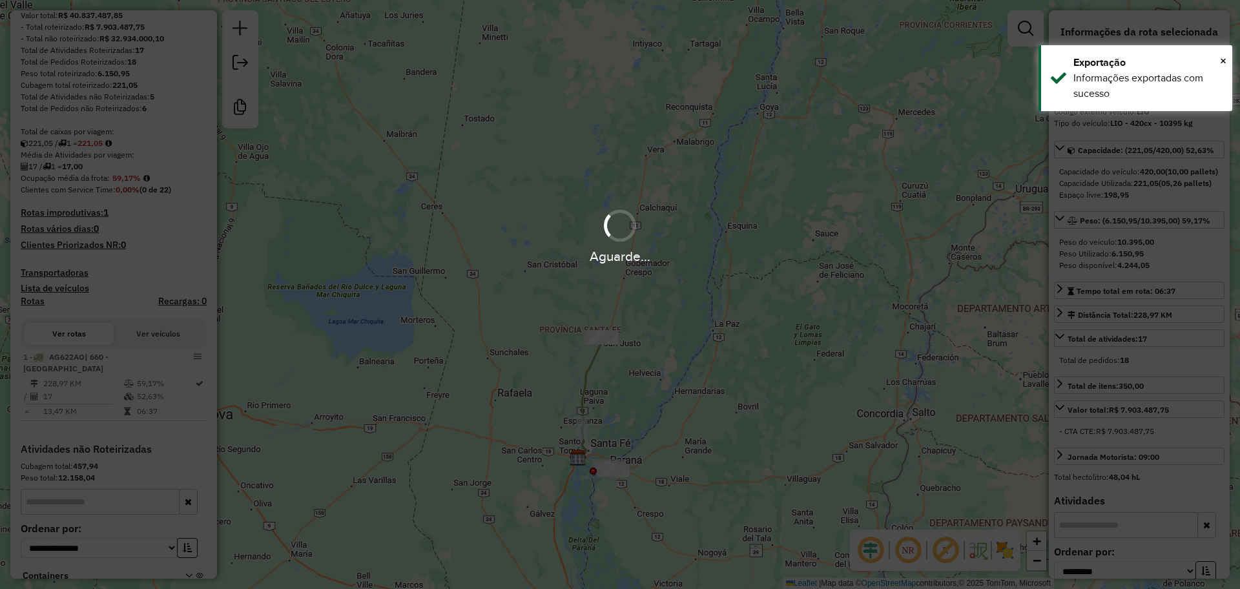
scroll to position [259, 0]
